Goal: Information Seeking & Learning: Learn about a topic

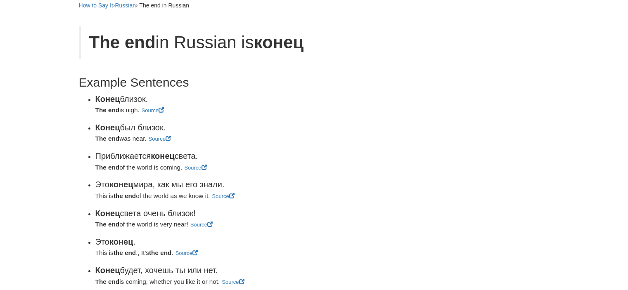
scroll to position [83, 0]
drag, startPoint x: 95, startPoint y: 97, endPoint x: 150, endPoint y: 102, distance: 55.2
click at [150, 102] on div "Конец близок." at bounding box center [241, 99] width 293 height 12
copy div "Конец близок."
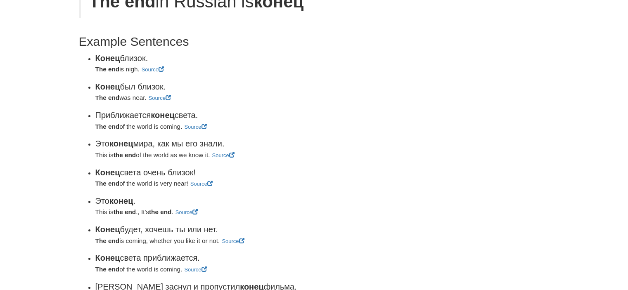
scroll to position [124, 0]
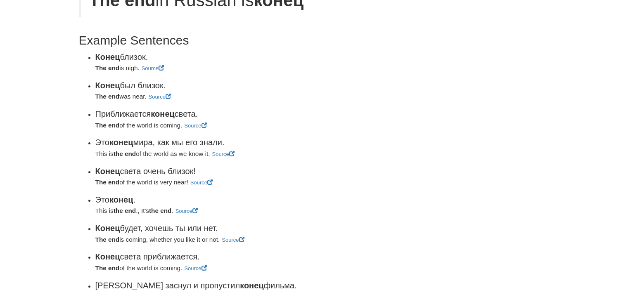
click at [244, 123] on div "The end of the world is coming. Source" at bounding box center [241, 125] width 293 height 11
drag, startPoint x: 96, startPoint y: 56, endPoint x: 121, endPoint y: 56, distance: 25.6
click at [121, 56] on div "Конец близок." at bounding box center [241, 57] width 293 height 12
copy div "Конец"
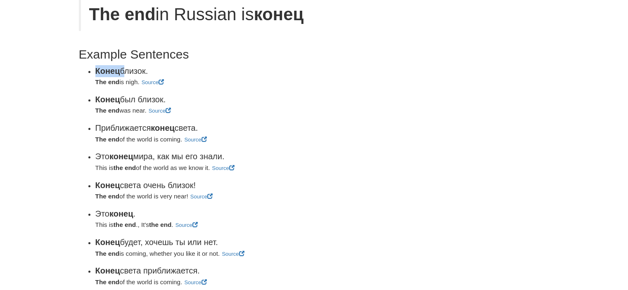
scroll to position [83, 0]
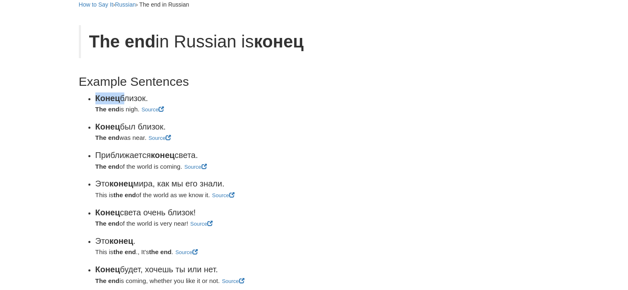
click at [100, 101] on strong "Конец" at bounding box center [107, 98] width 25 height 9
drag, startPoint x: 96, startPoint y: 98, endPoint x: 152, endPoint y: 102, distance: 55.9
click at [157, 103] on div "Конец близок." at bounding box center [241, 99] width 293 height 12
copy div "Конец близок."
